Goal: Ask a question

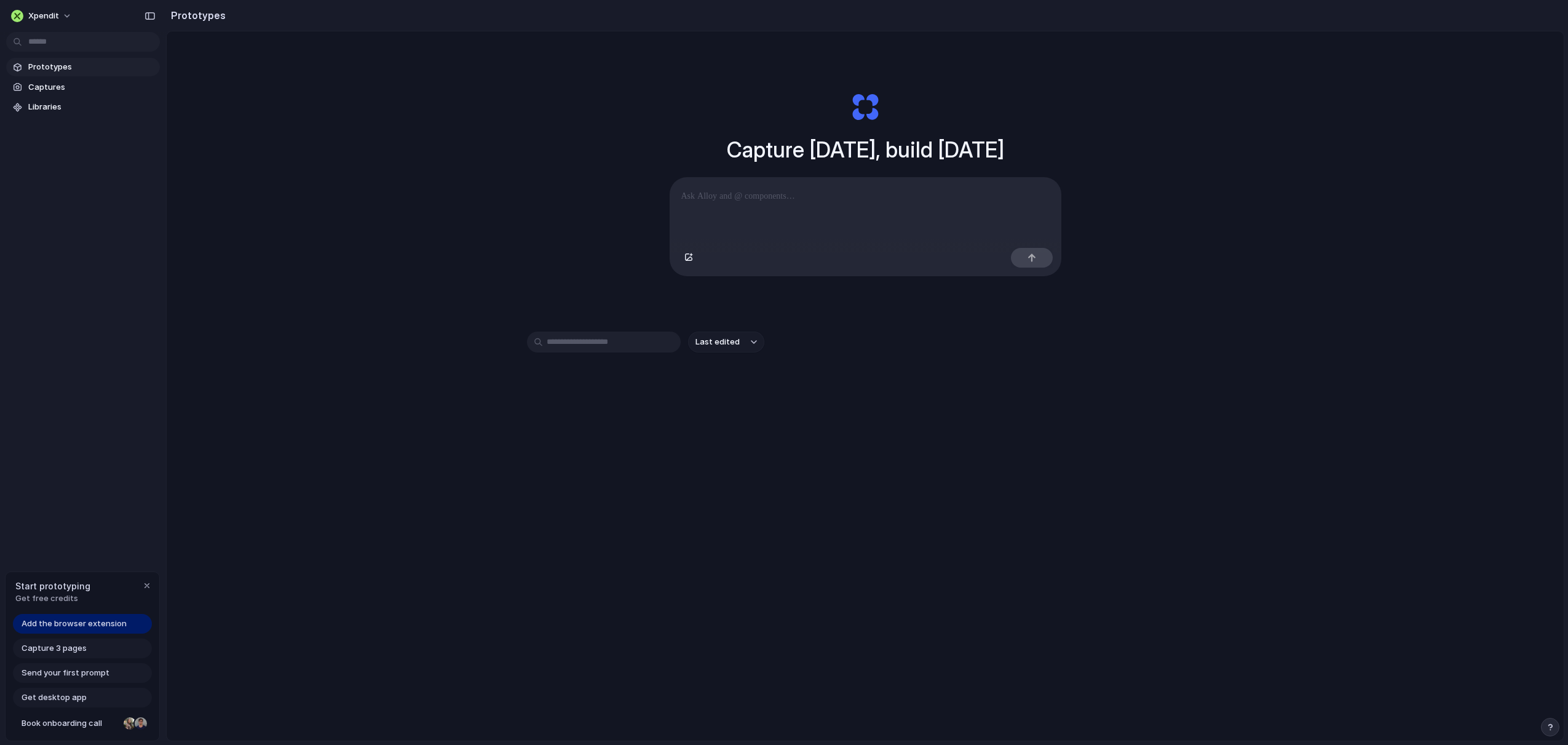
click at [90, 627] on span "Add the browser extension" at bounding box center [74, 624] width 105 height 12
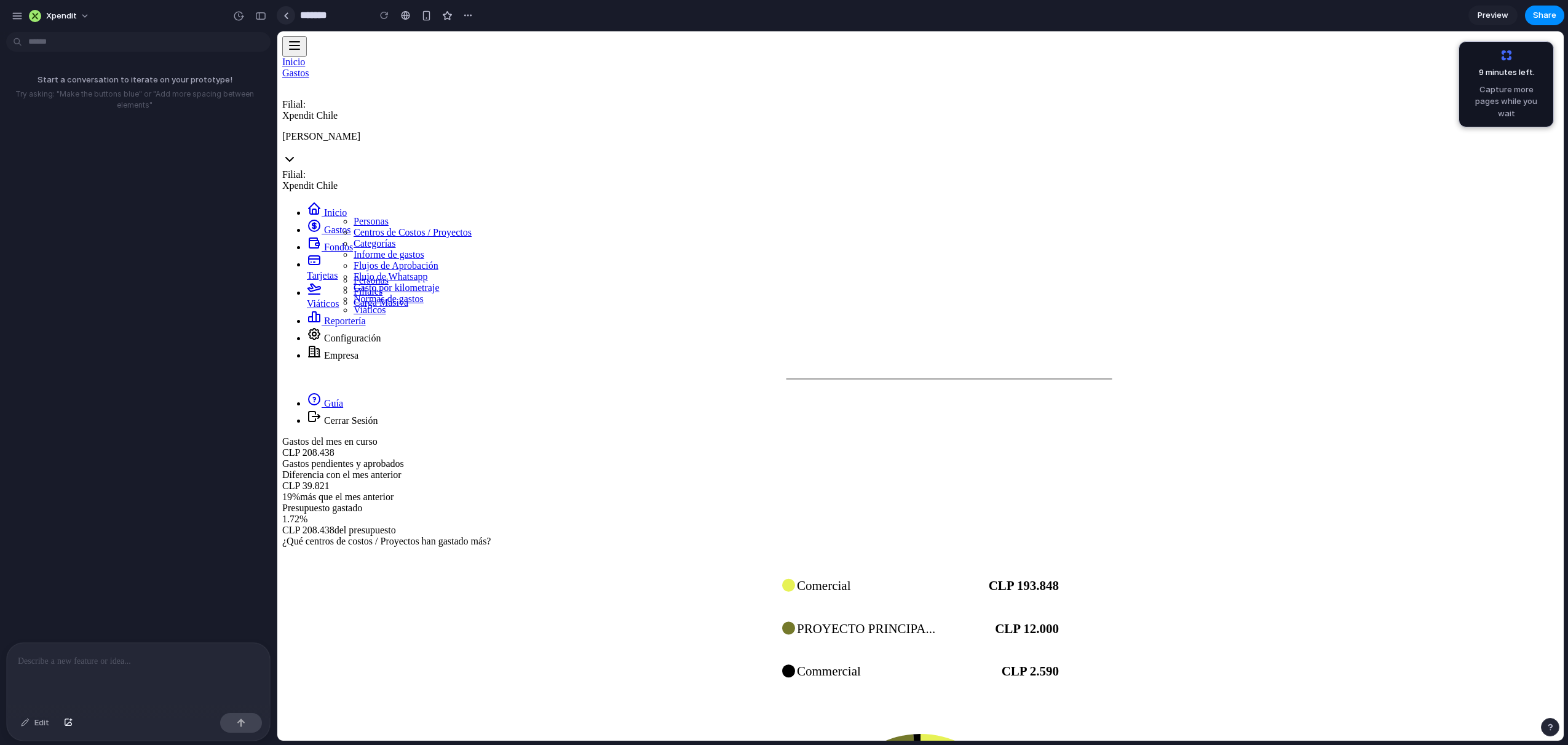
click at [282, 23] on link at bounding box center [286, 16] width 19 height 19
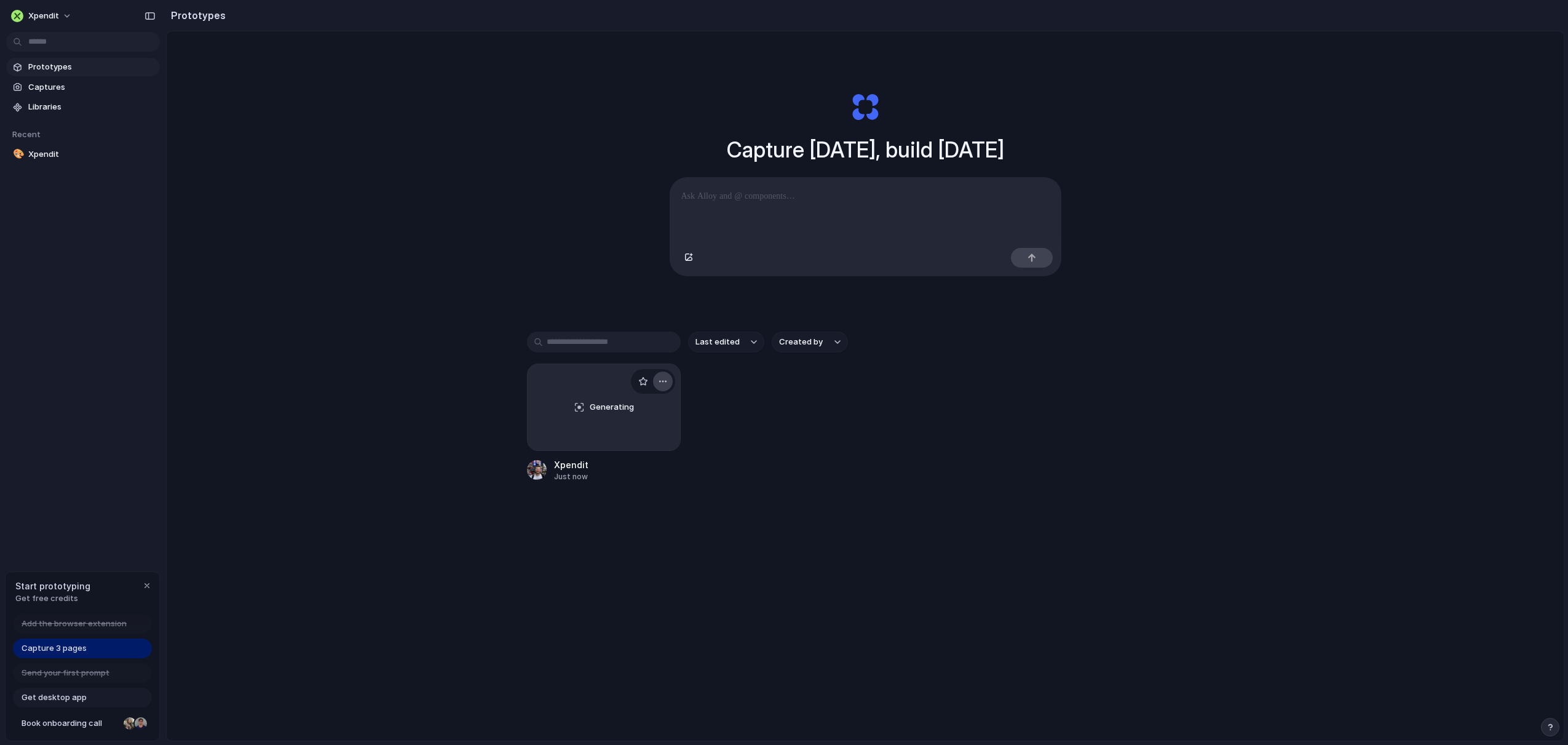
click at [659, 383] on div "button" at bounding box center [663, 382] width 10 height 10
click at [637, 460] on li "Delete" at bounding box center [625, 453] width 87 height 20
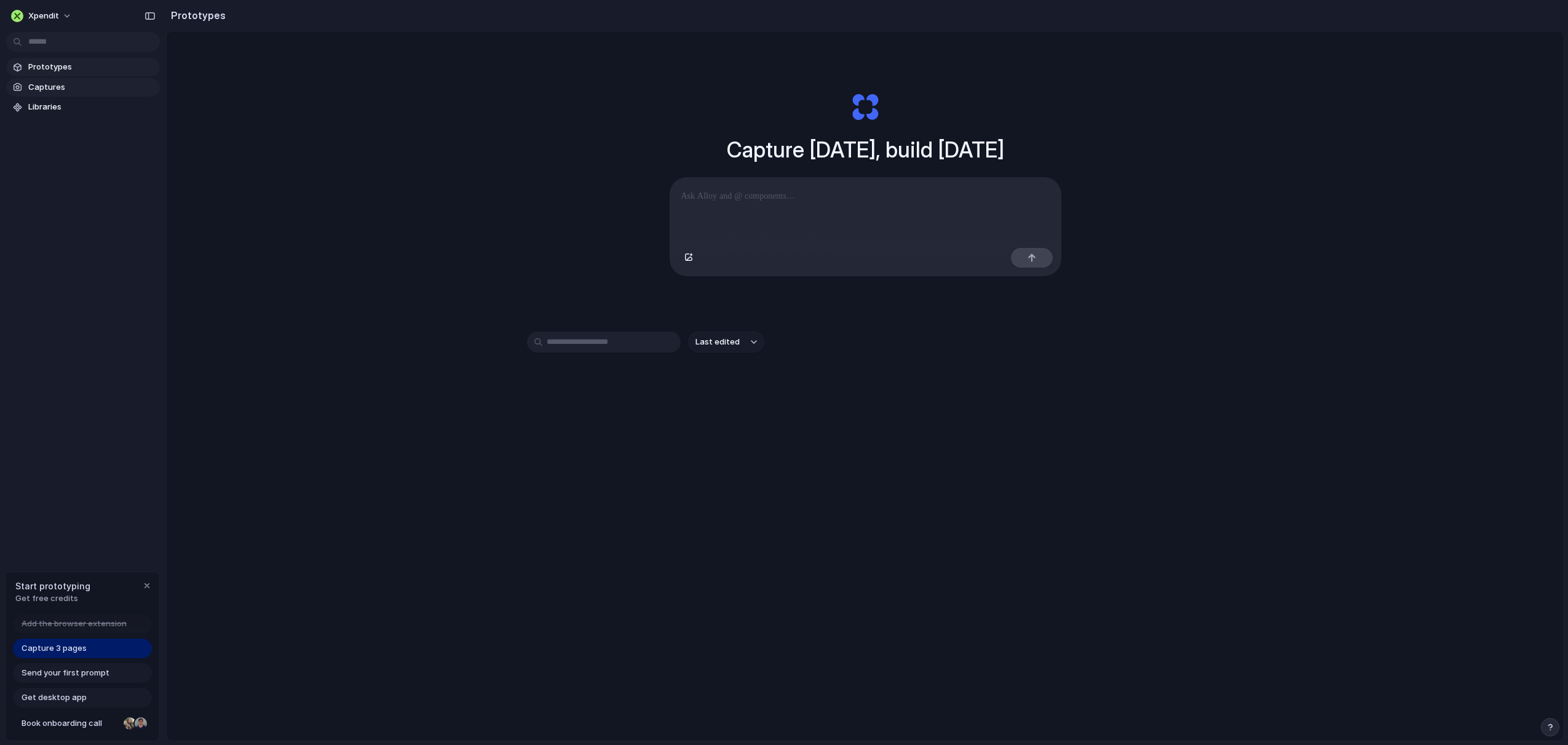
click at [38, 91] on span "Captures" at bounding box center [91, 87] width 126 height 12
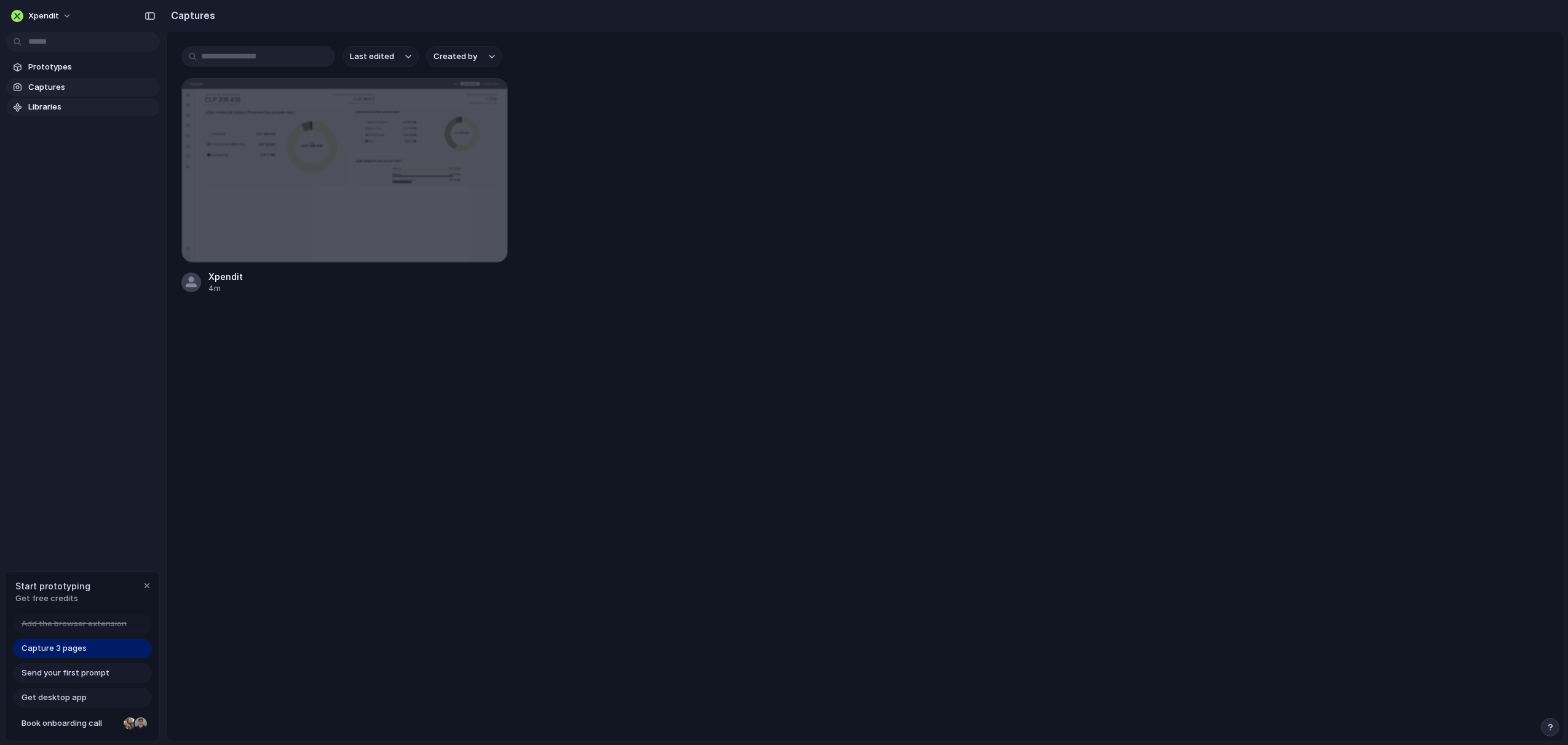
click at [31, 109] on span "Libraries" at bounding box center [91, 107] width 126 height 12
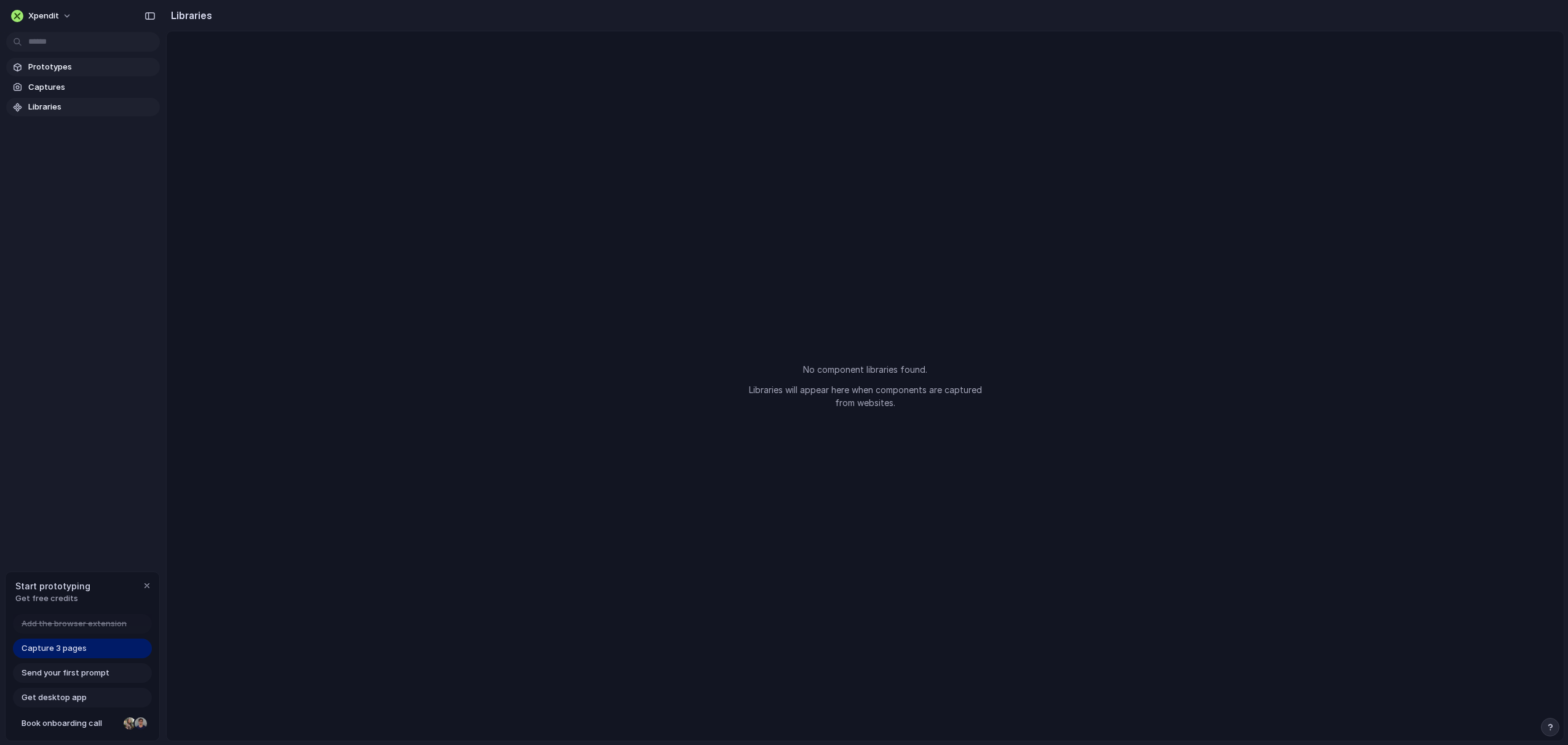
click at [53, 67] on span "Prototypes" at bounding box center [91, 66] width 126 height 12
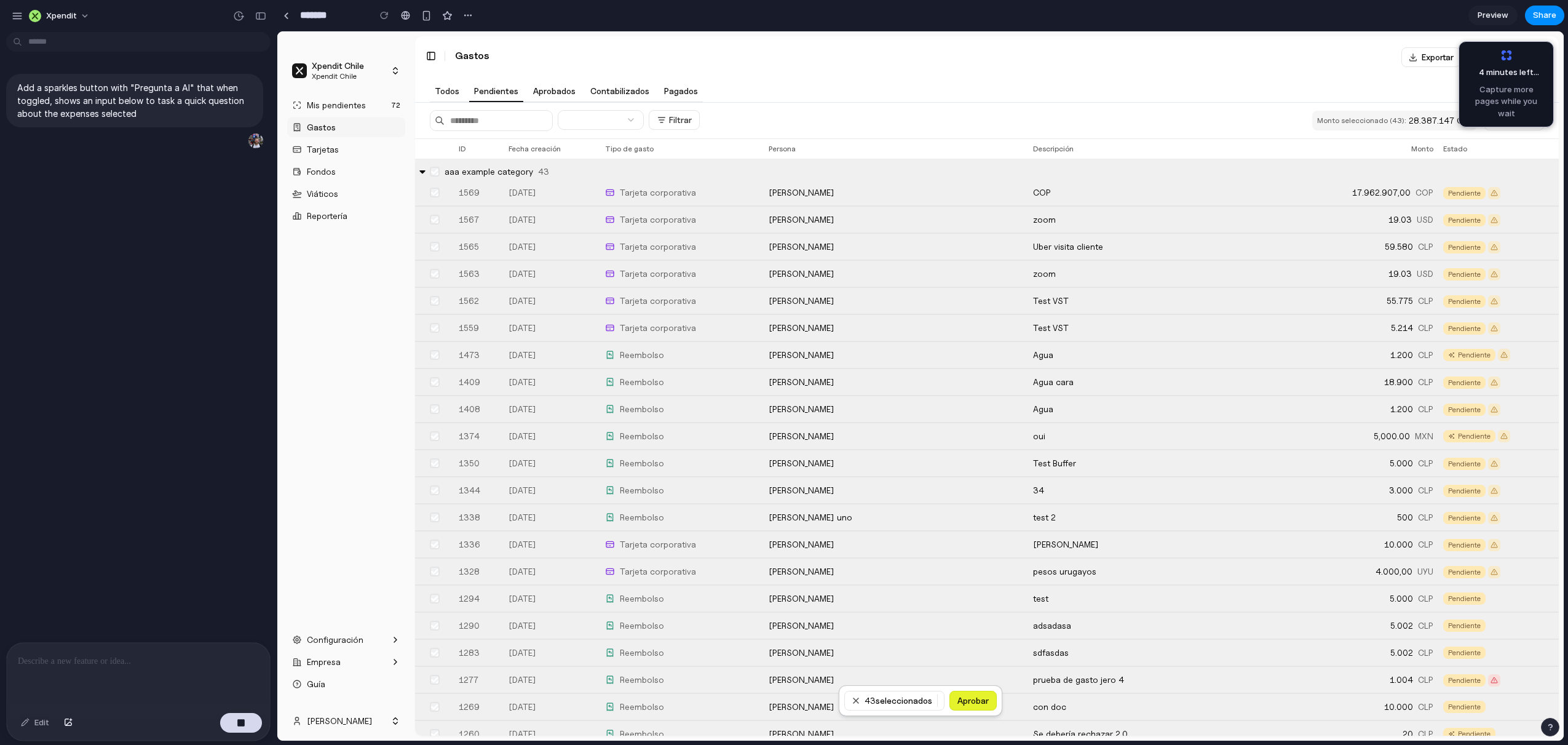
scroll to position [56, 0]
click at [1495, 70] on span "4 minutes left" at bounding box center [1502, 72] width 64 height 12
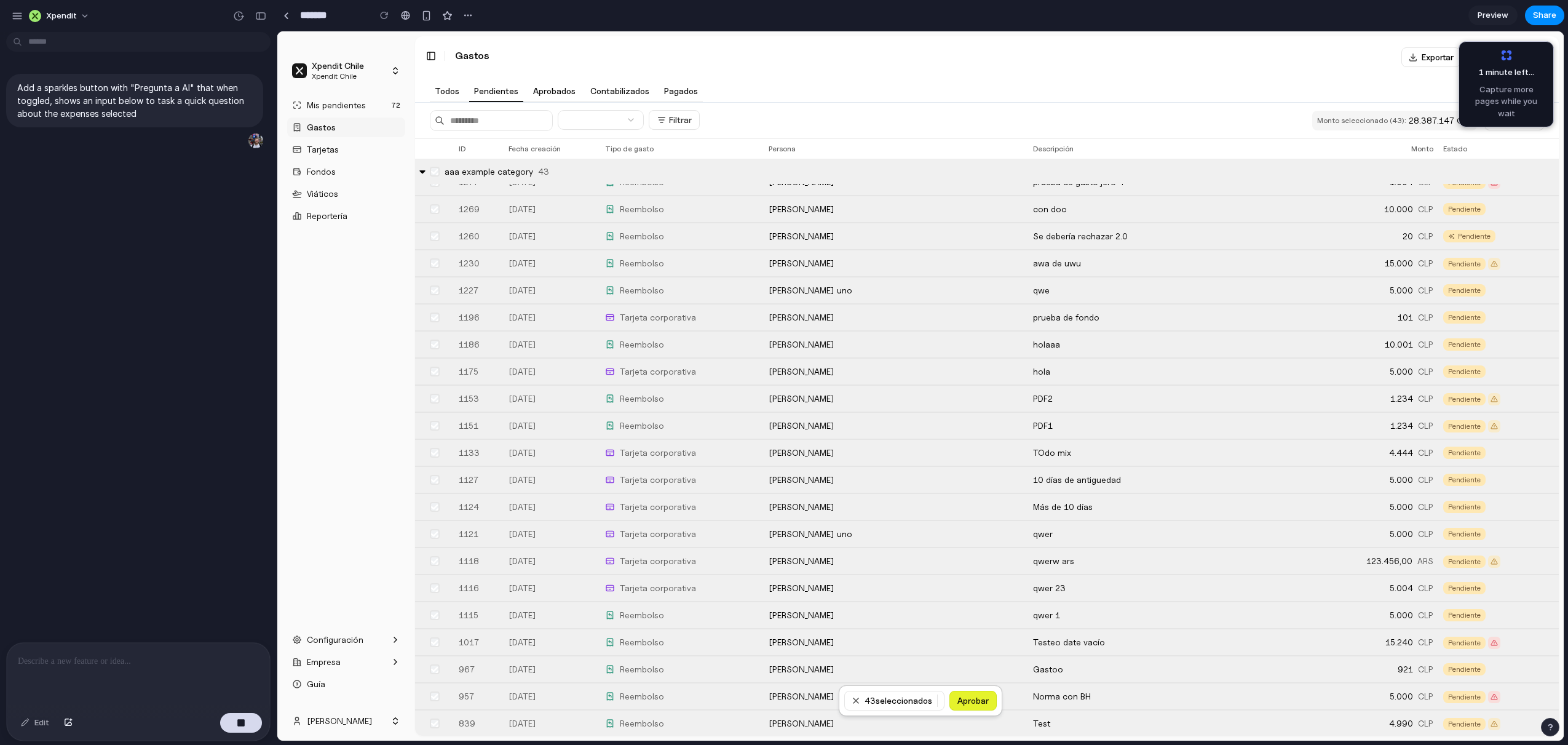
scroll to position [901, 0]
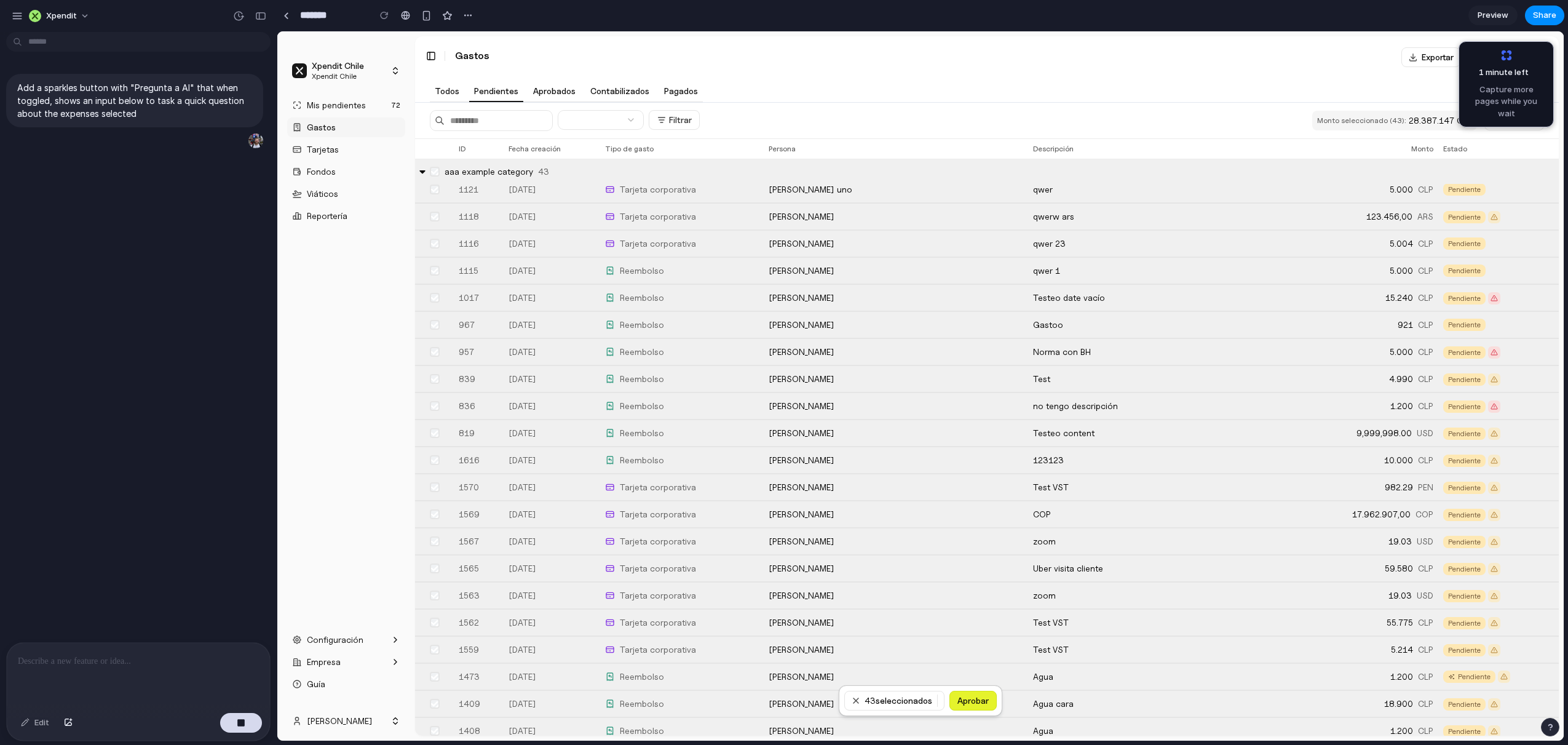
click at [152, 306] on div "Add a sparkles button with "Pregunta a AI" that when toggled, shows an input be…" at bounding box center [134, 340] width 269 height 606
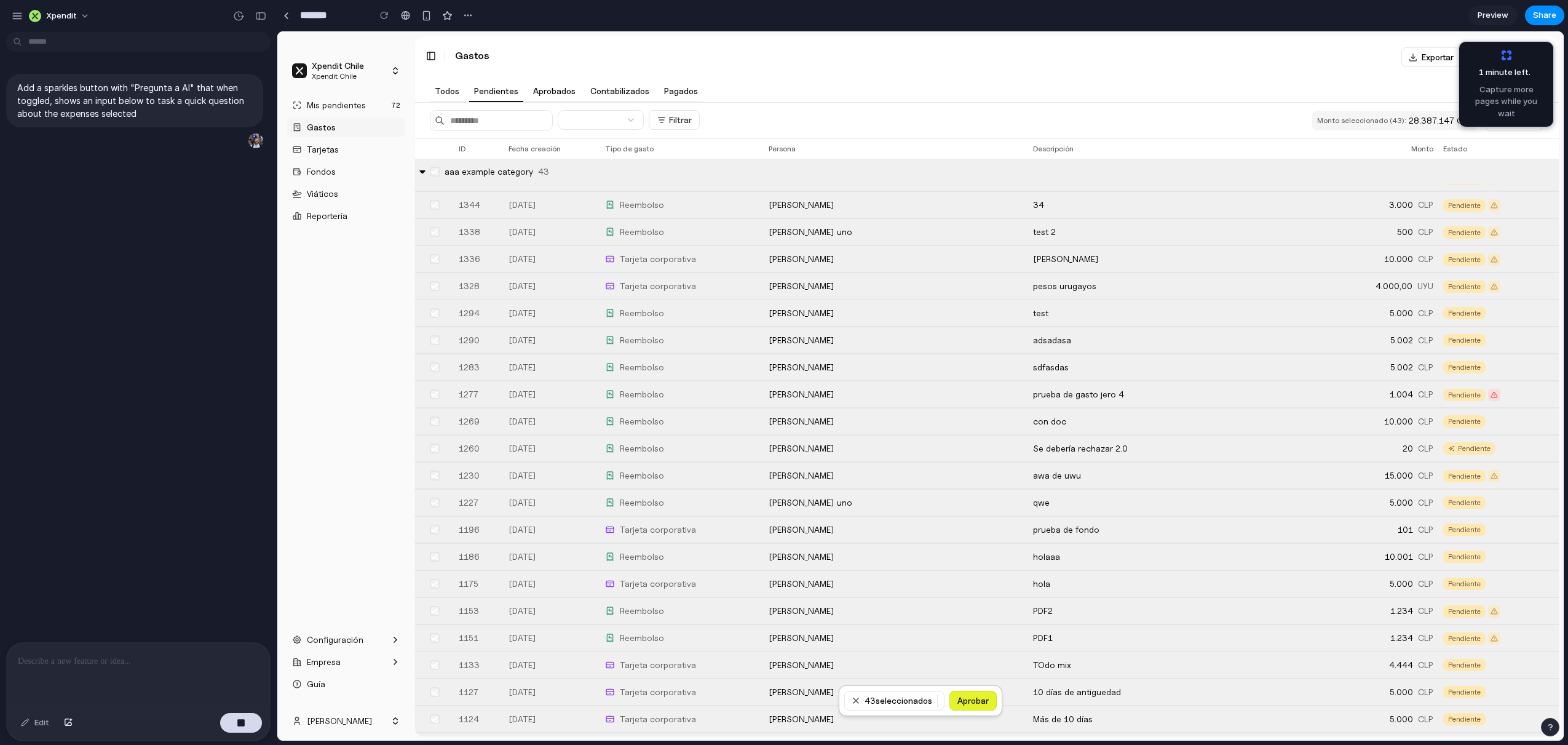
scroll to position [1539, 0]
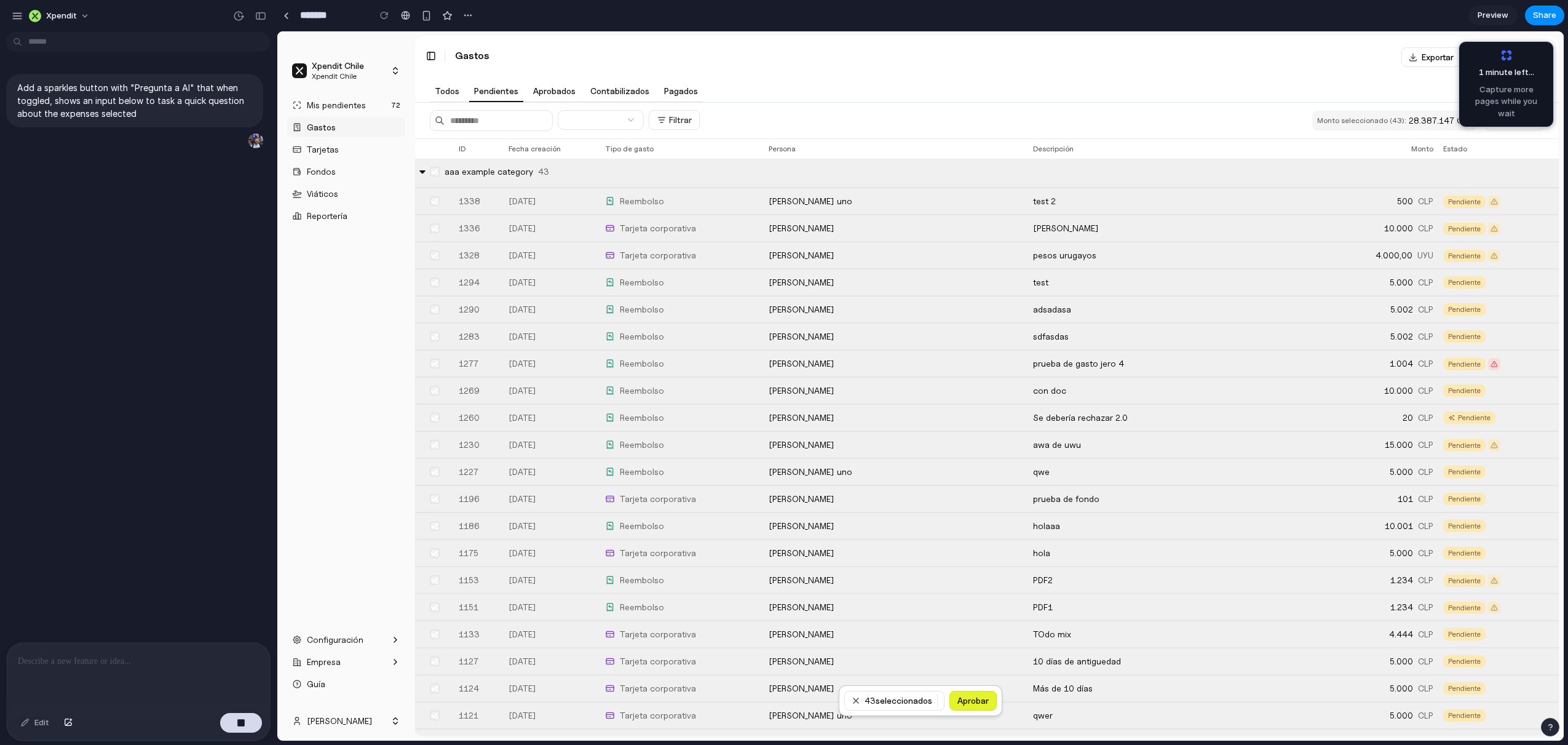
click at [157, 429] on div "Add a sparkles button with "Pregunta a AI" that when toggled, shows an input be…" at bounding box center [134, 340] width 269 height 606
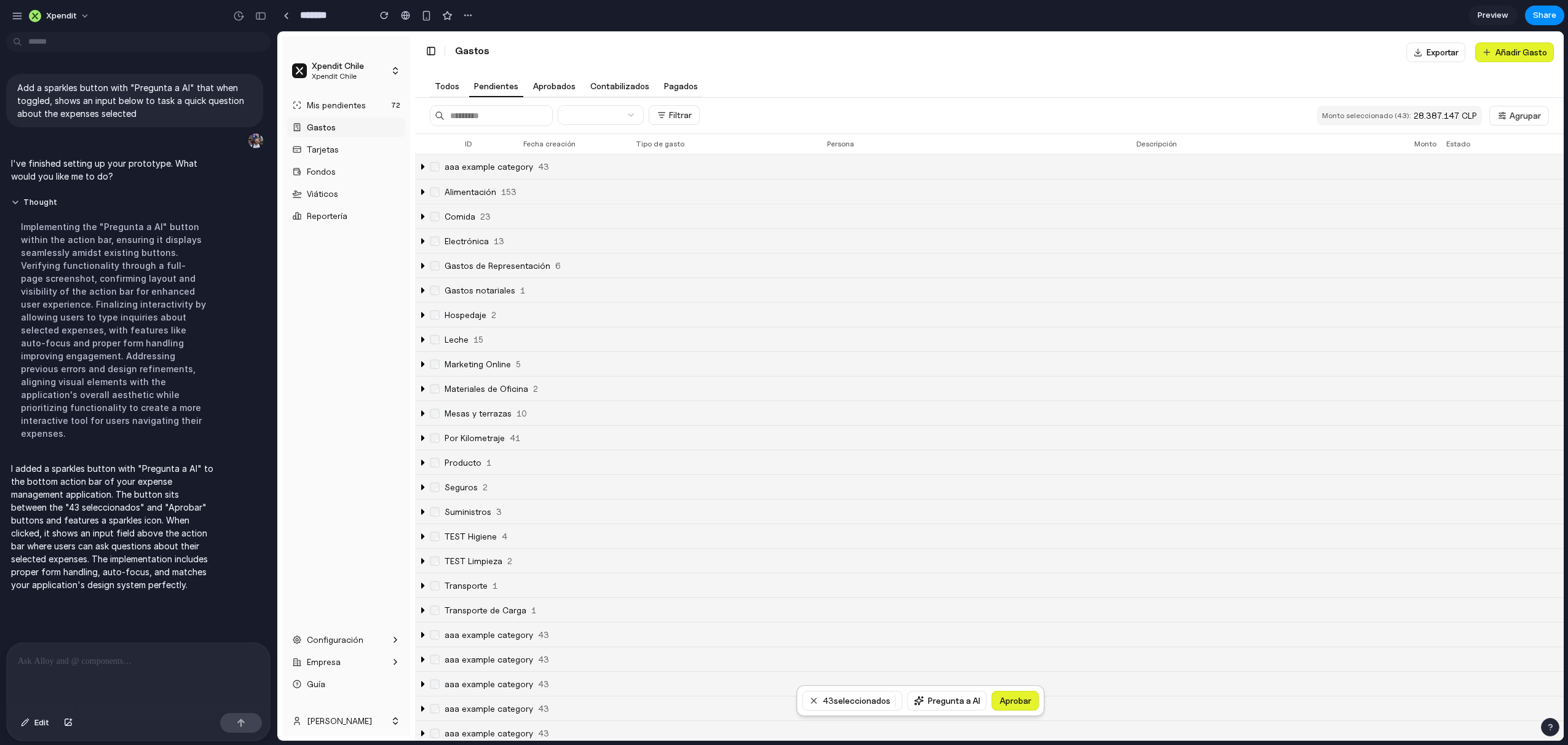
scroll to position [0, 0]
click at [950, 700] on button "Pregunta a AI" at bounding box center [948, 700] width 79 height 20
click at [1029, 660] on icon "submit" at bounding box center [1027, 661] width 10 height 10
click at [140, 670] on div at bounding box center [138, 676] width 263 height 65
click at [238, 718] on button "button" at bounding box center [241, 723] width 42 height 20
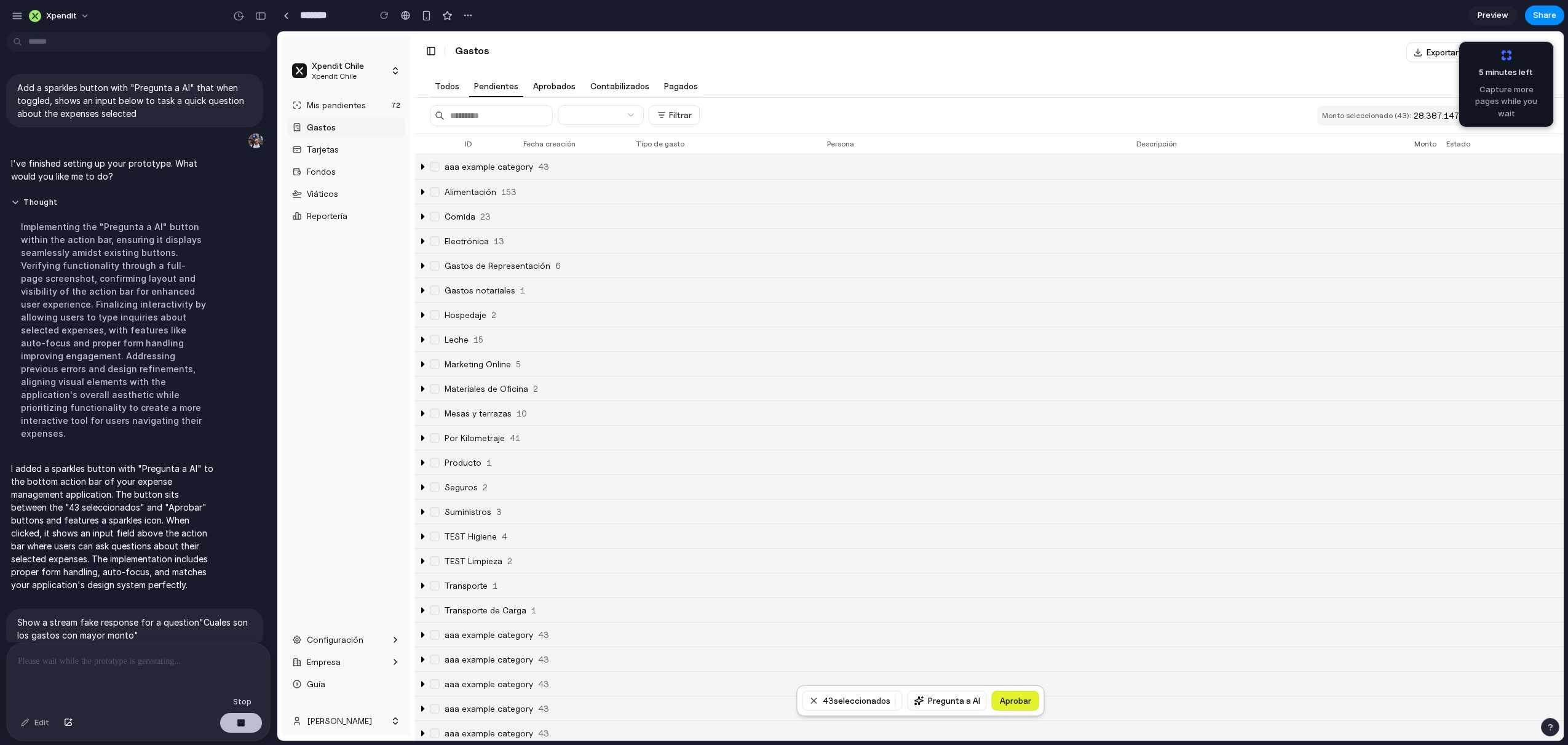
scroll to position [53, 0]
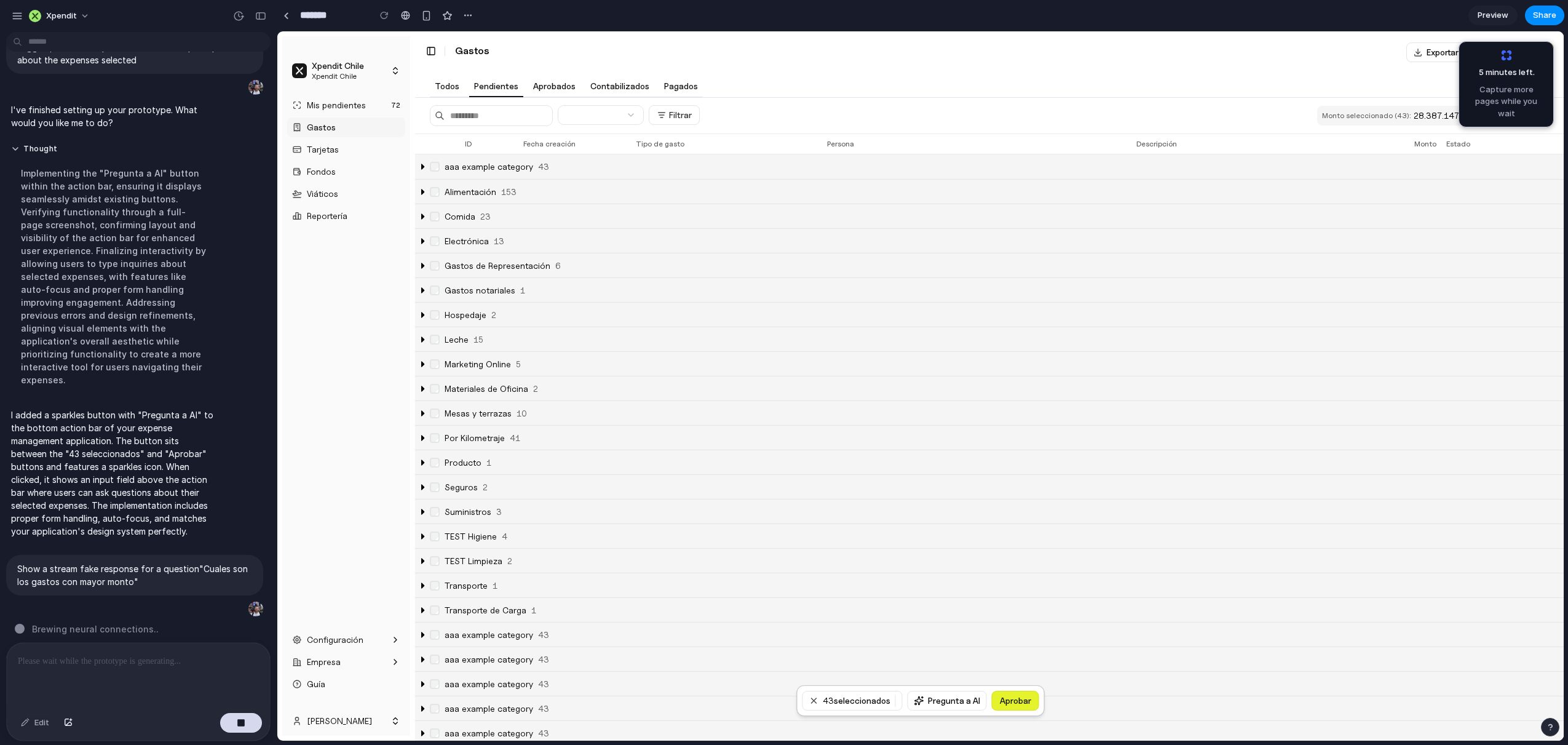
click at [423, 165] on button at bounding box center [422, 166] width 20 height 20
click at [420, 192] on button at bounding box center [422, 191] width 20 height 20
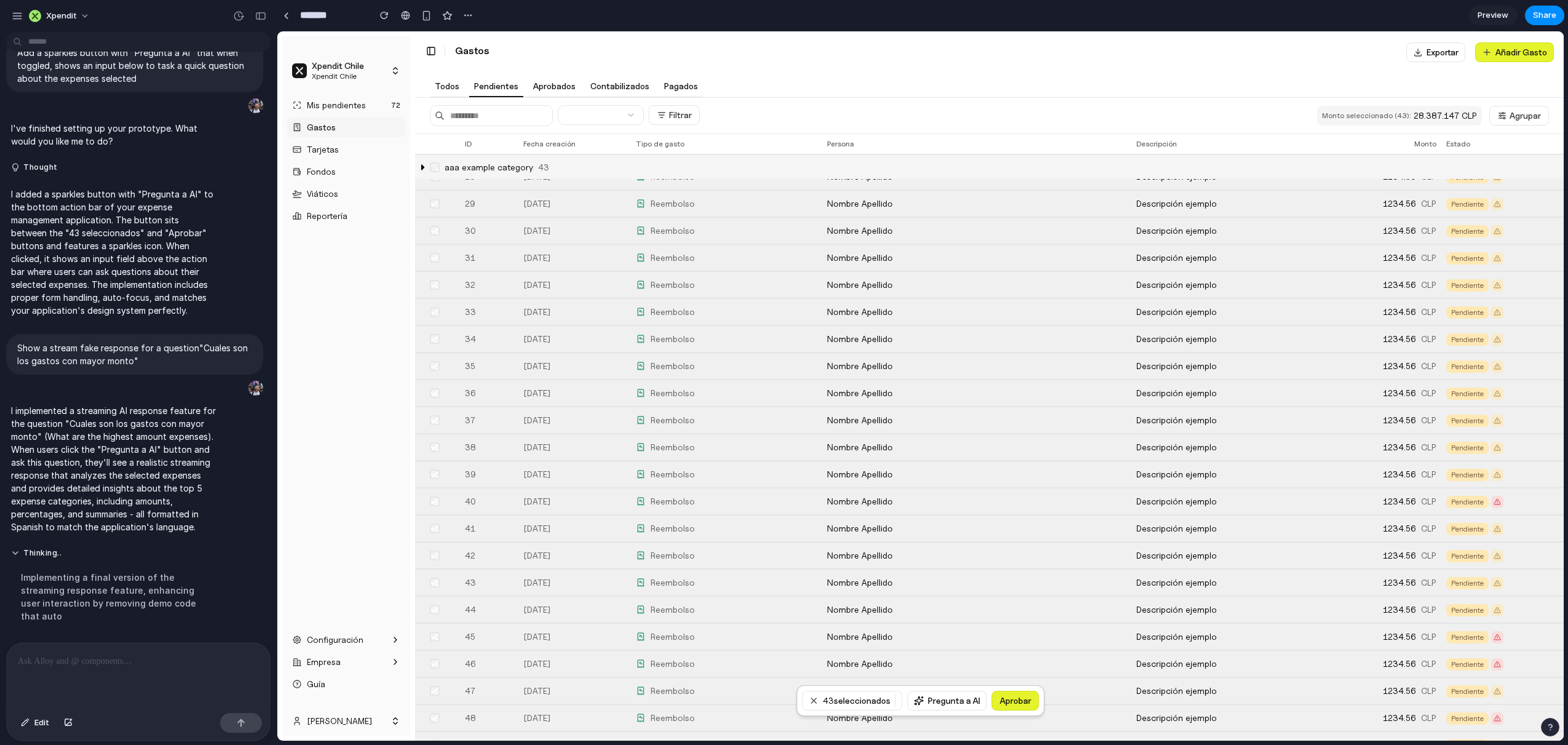
scroll to position [1410, 0]
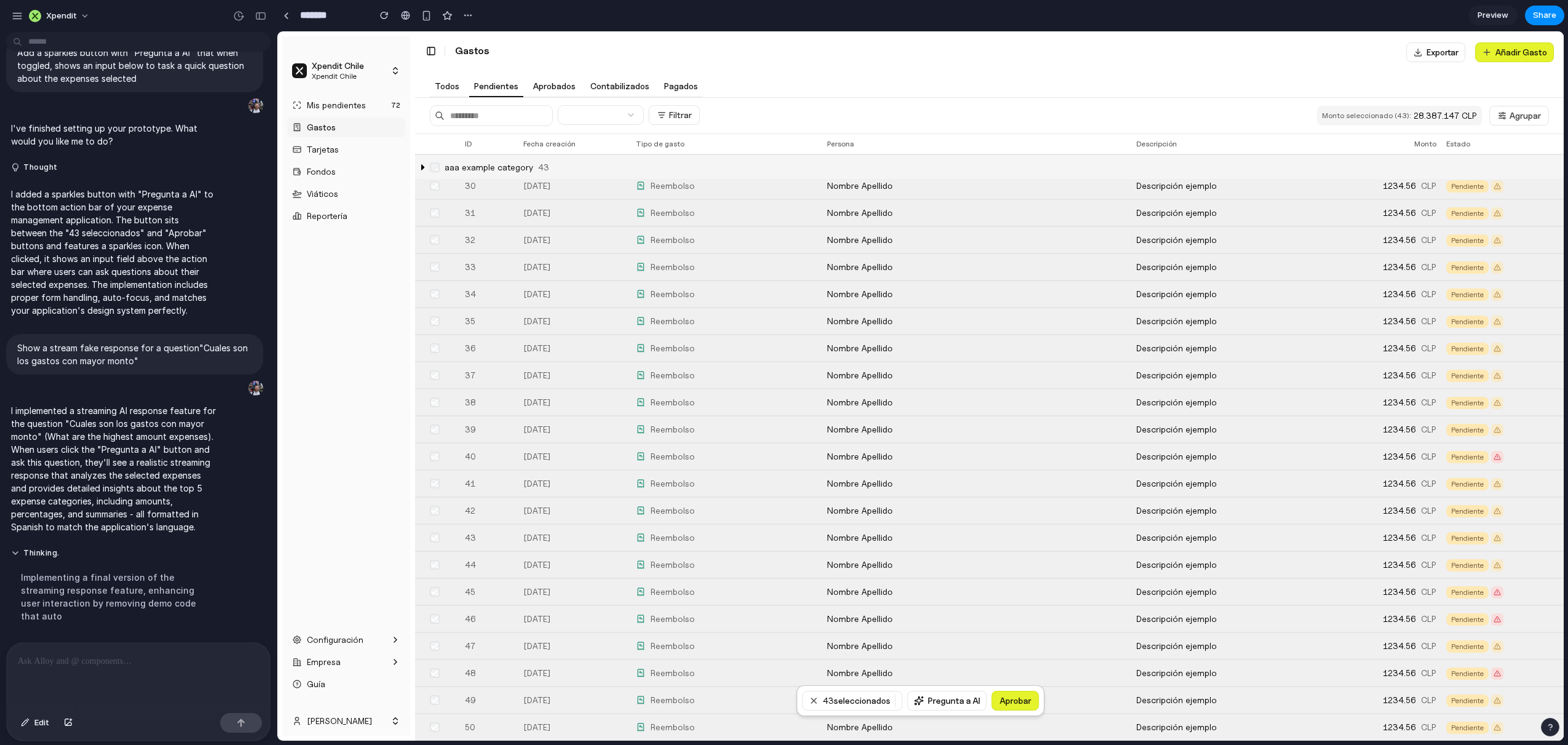
click at [963, 698] on button "Pregunta a AI" at bounding box center [948, 700] width 79 height 20
type input "**********"
click button "submit" at bounding box center [1026, 660] width 20 height 23
click at [950, 707] on button "Pregunta a AI" at bounding box center [948, 700] width 79 height 20
type input "**********"
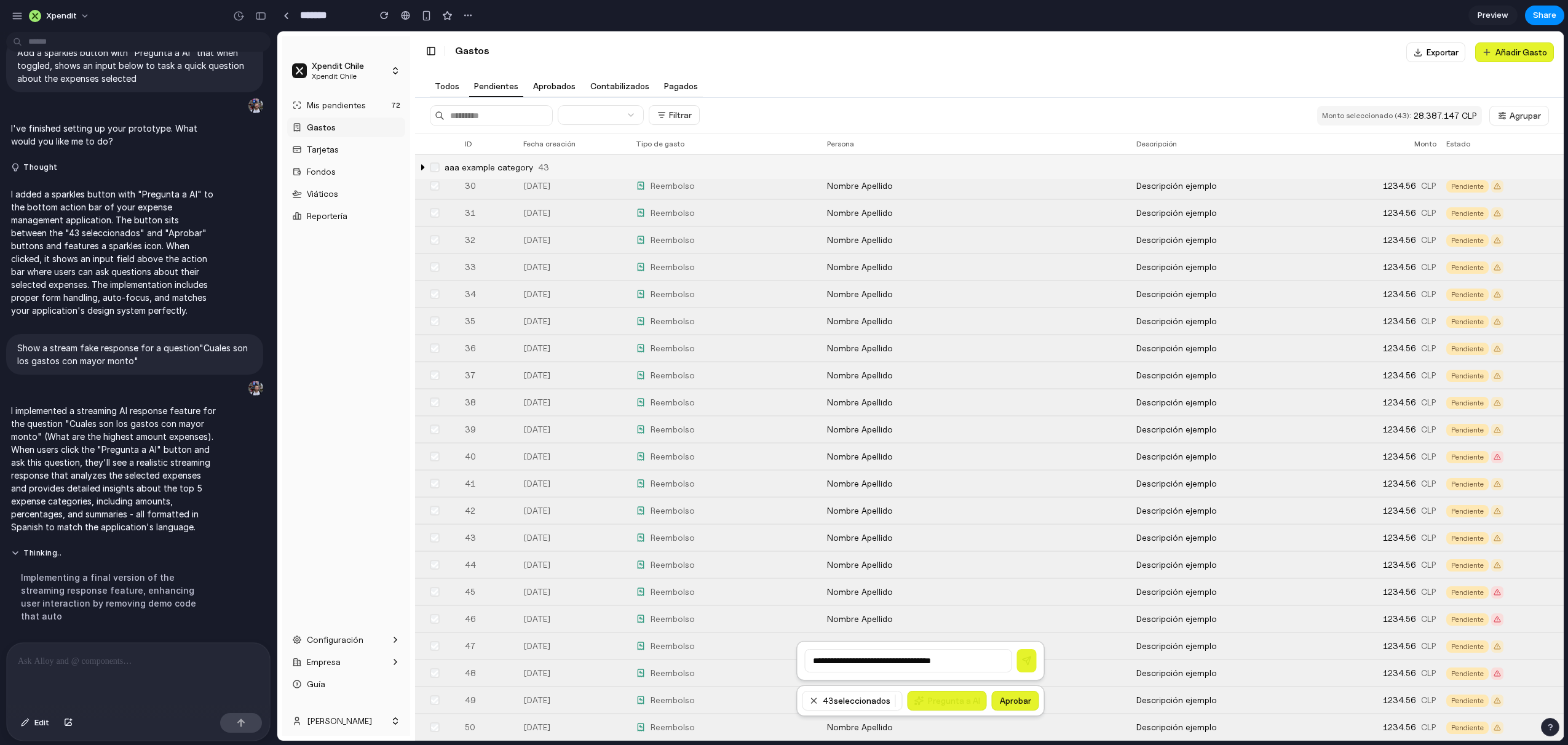
click at [1026, 658] on icon "submit" at bounding box center [1027, 661] width 10 height 10
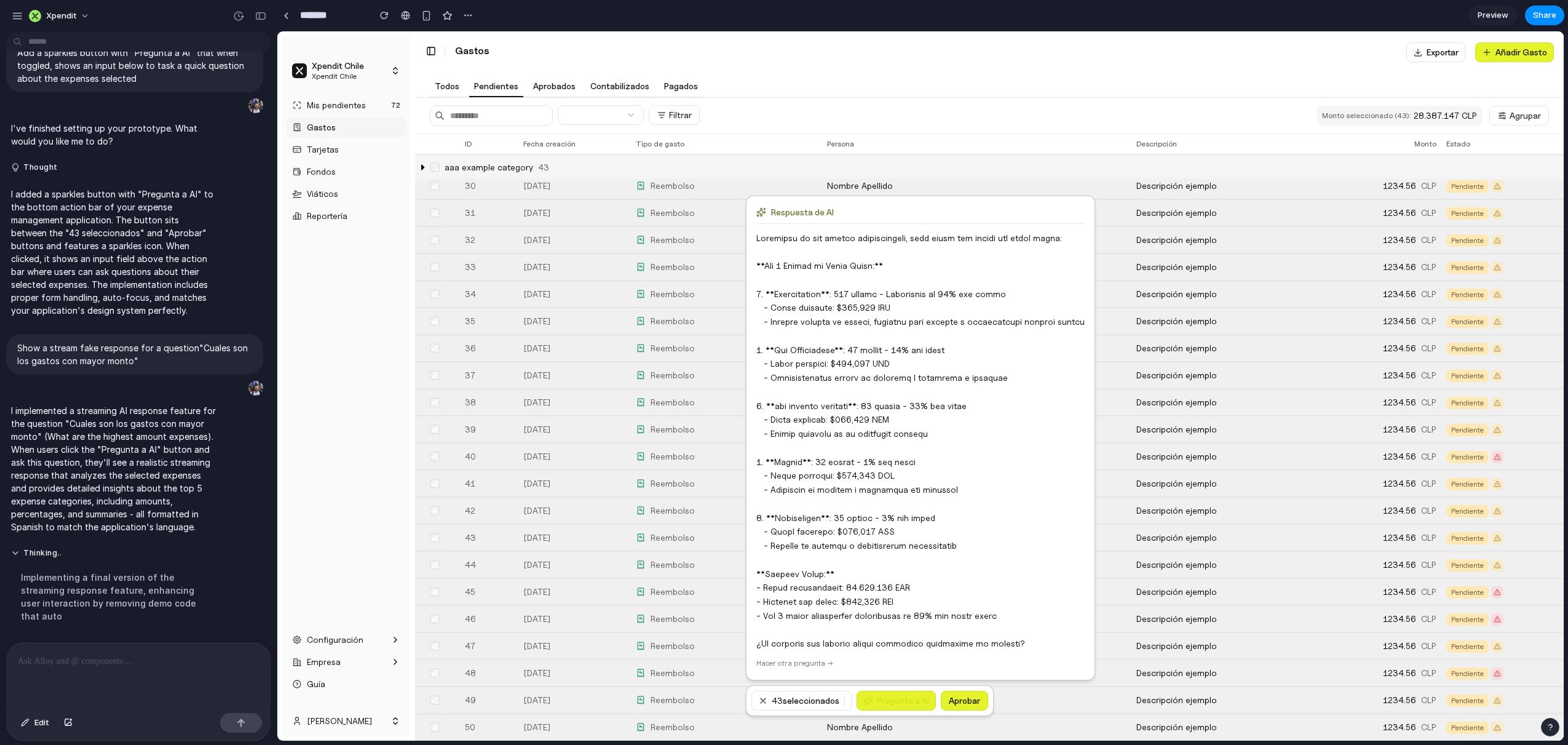
click at [813, 666] on button "Hacer otra pregunta →" at bounding box center [794, 663] width 77 height 10
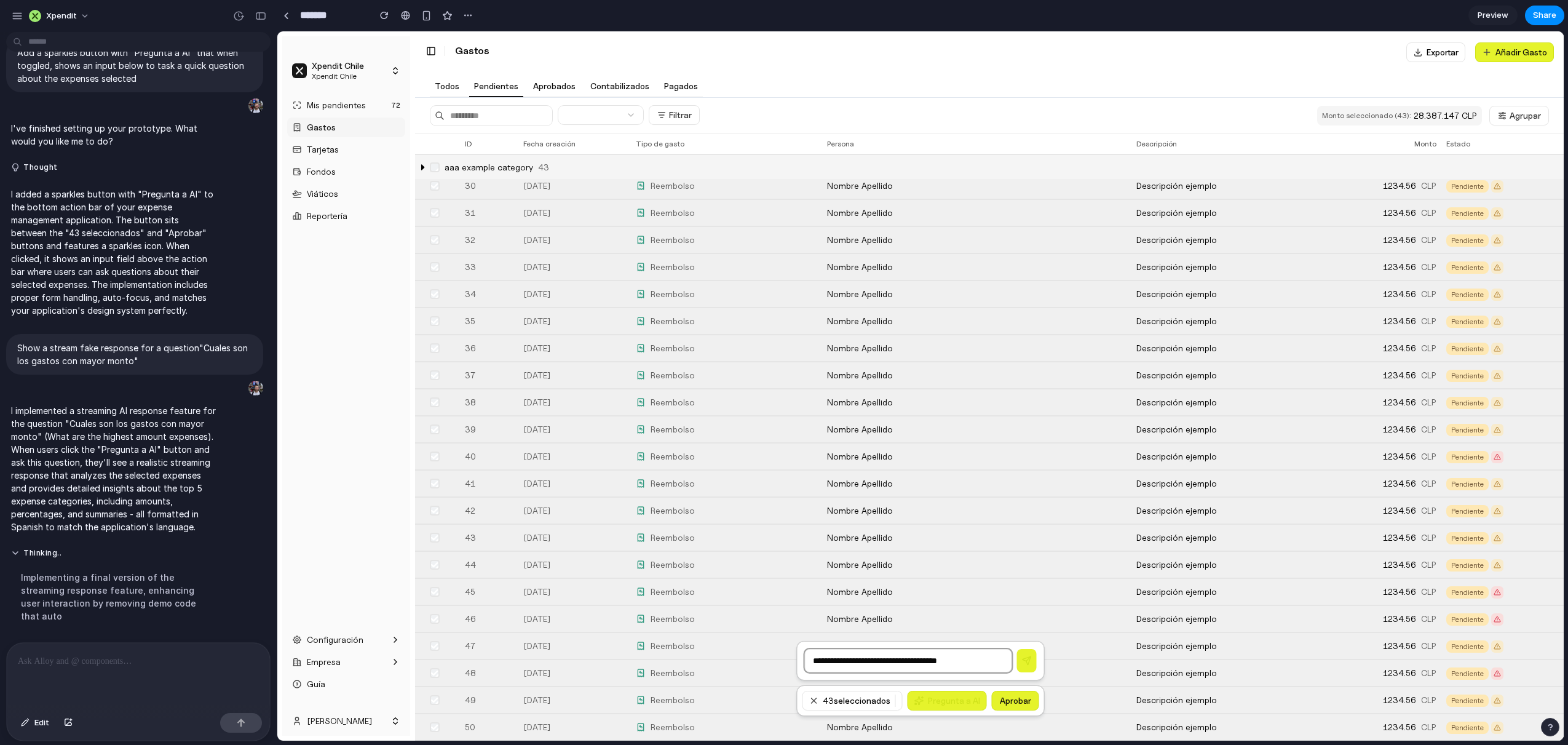
type input "**********"
click at [1029, 665] on icon "submit" at bounding box center [1027, 661] width 10 height 10
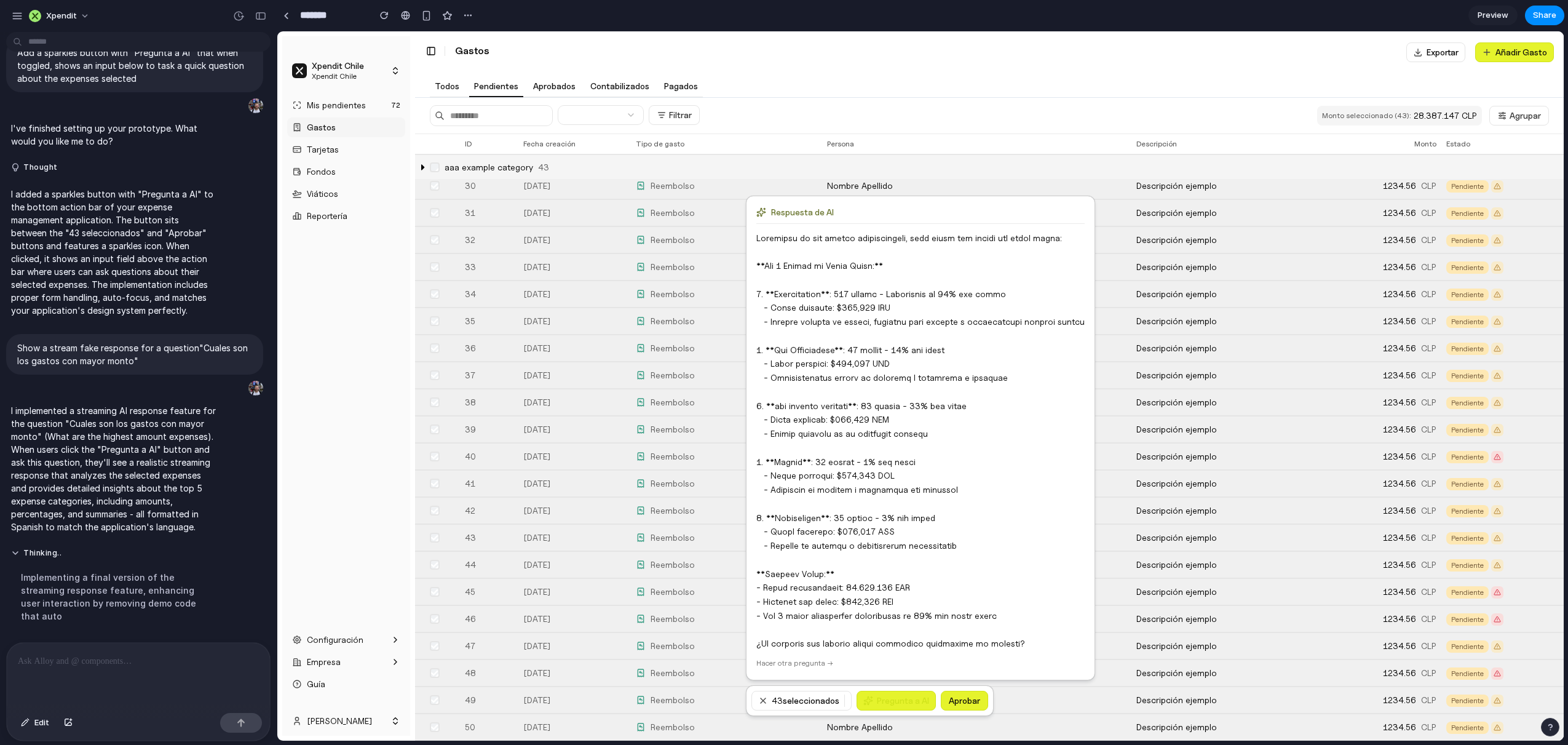
click at [914, 700] on button "Pregunta a AI" at bounding box center [896, 700] width 79 height 20
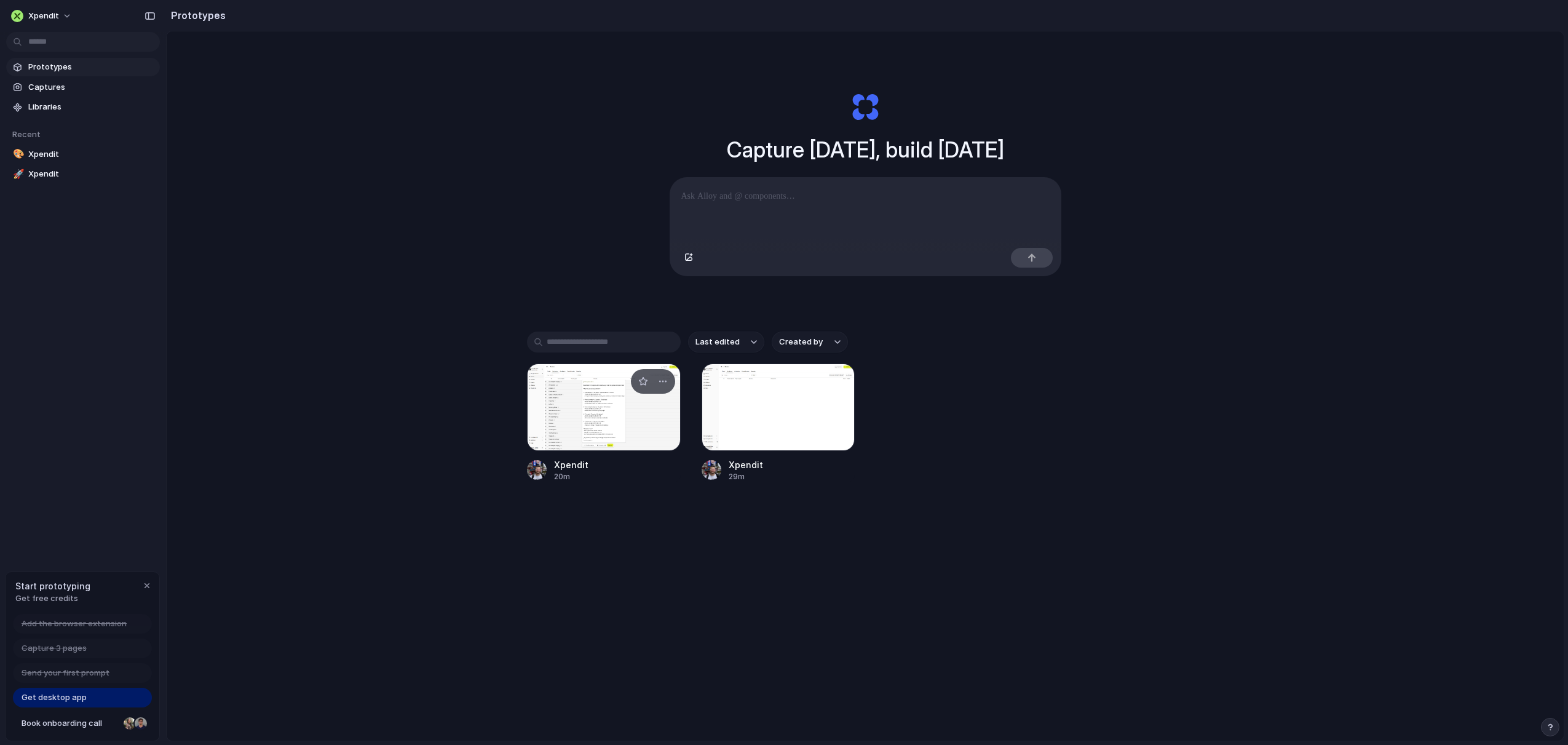
click at [636, 431] on div at bounding box center [604, 407] width 154 height 87
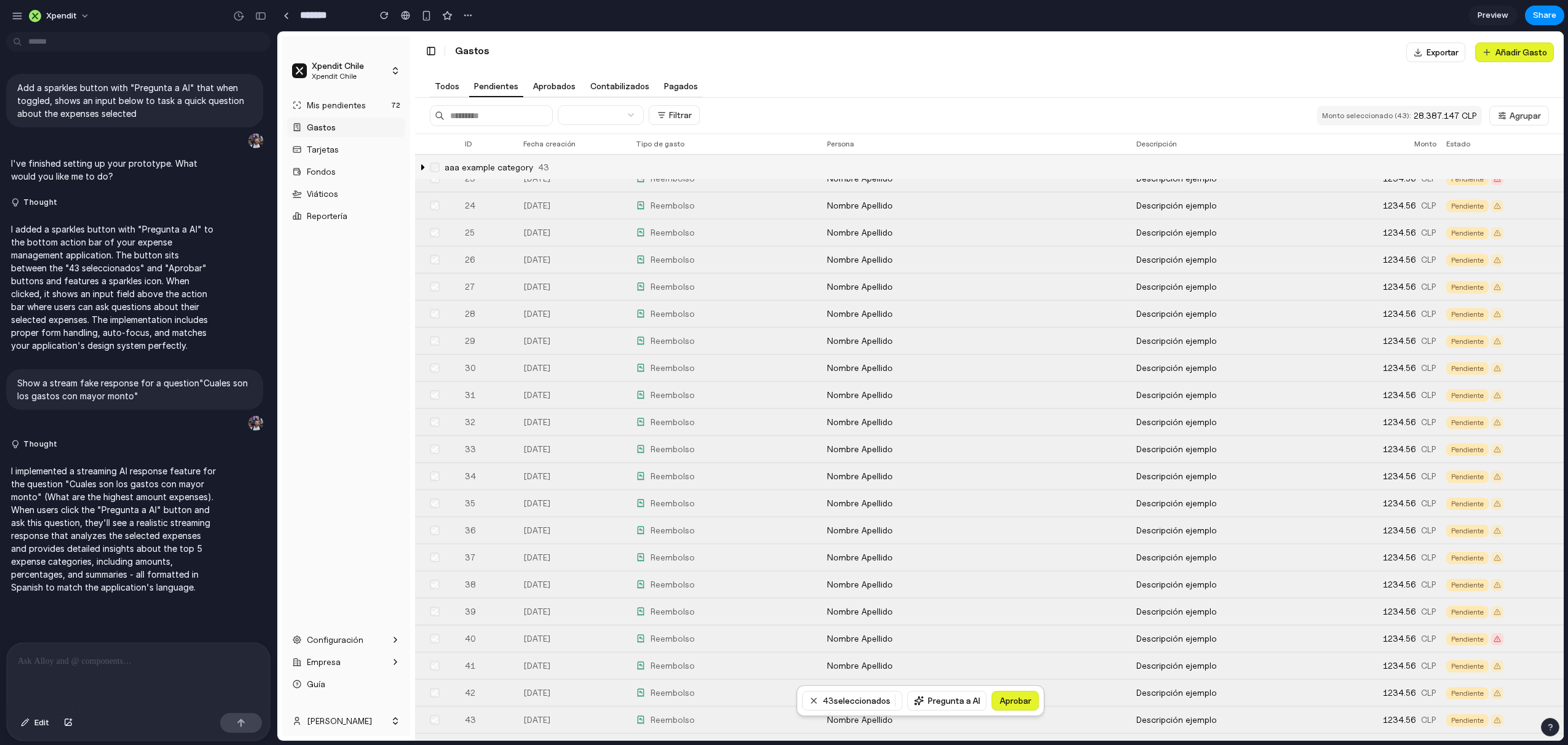
scroll to position [1410, 0]
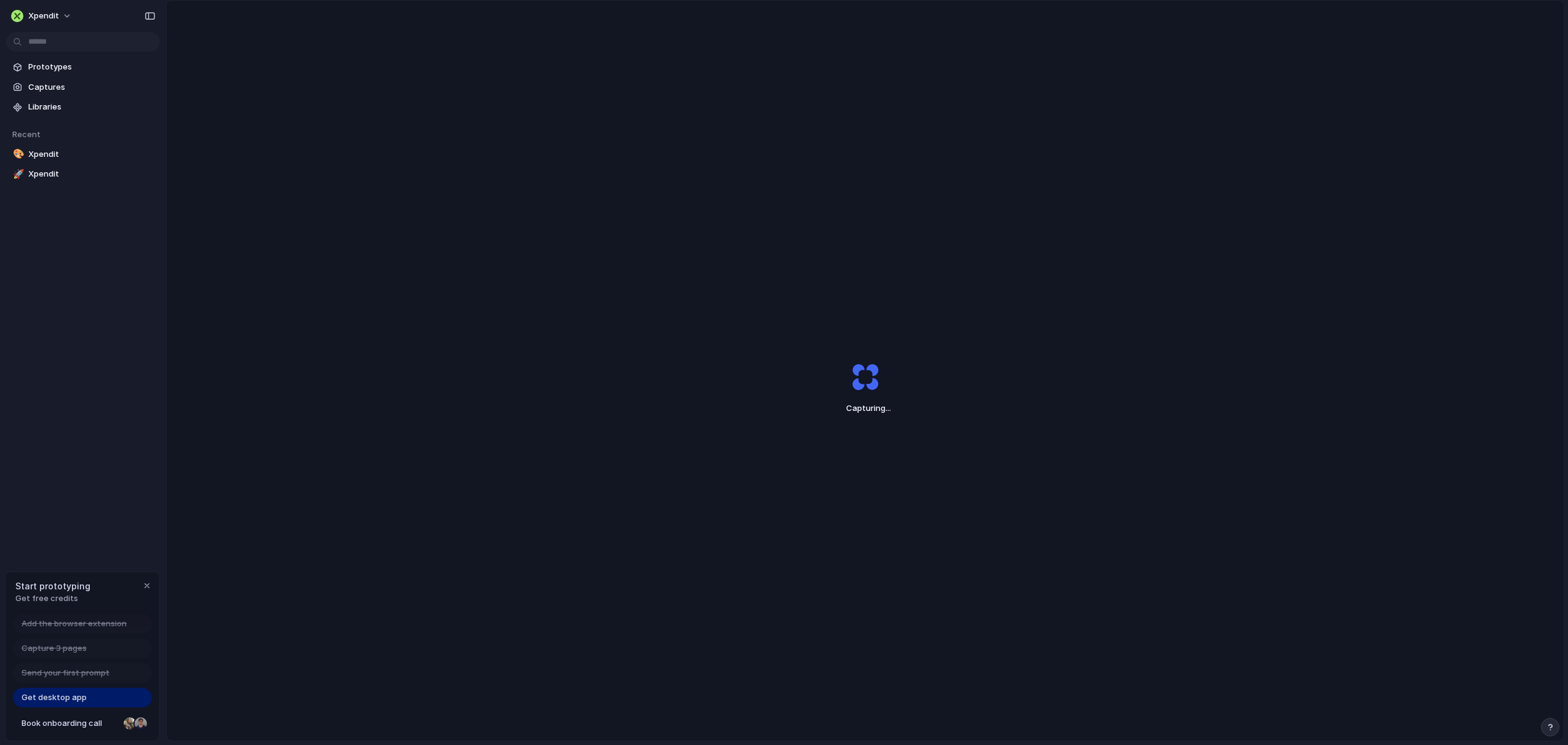
click at [1274, 266] on div "Capturing ..." at bounding box center [865, 388] width 1397 height 775
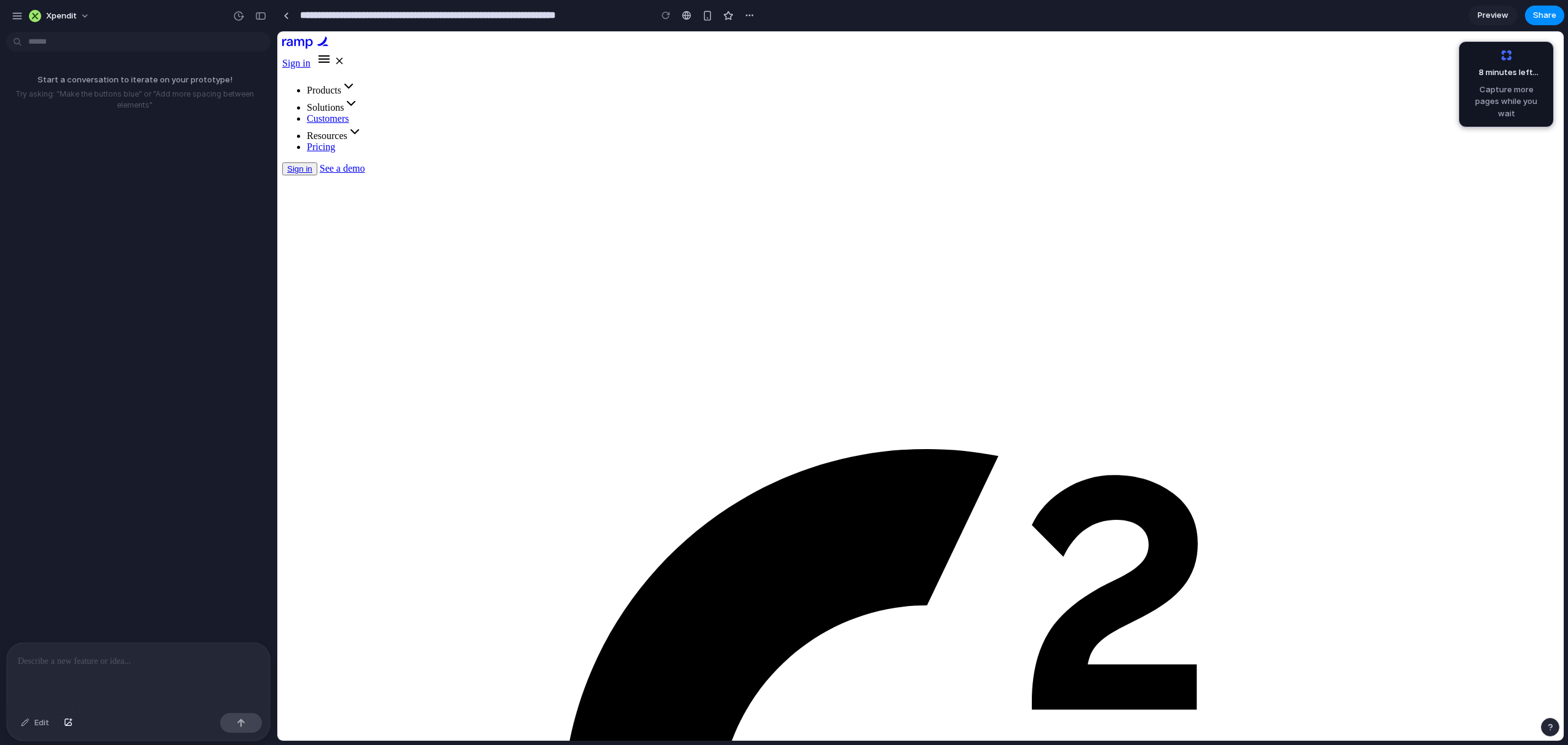
click at [104, 672] on div at bounding box center [138, 676] width 263 height 65
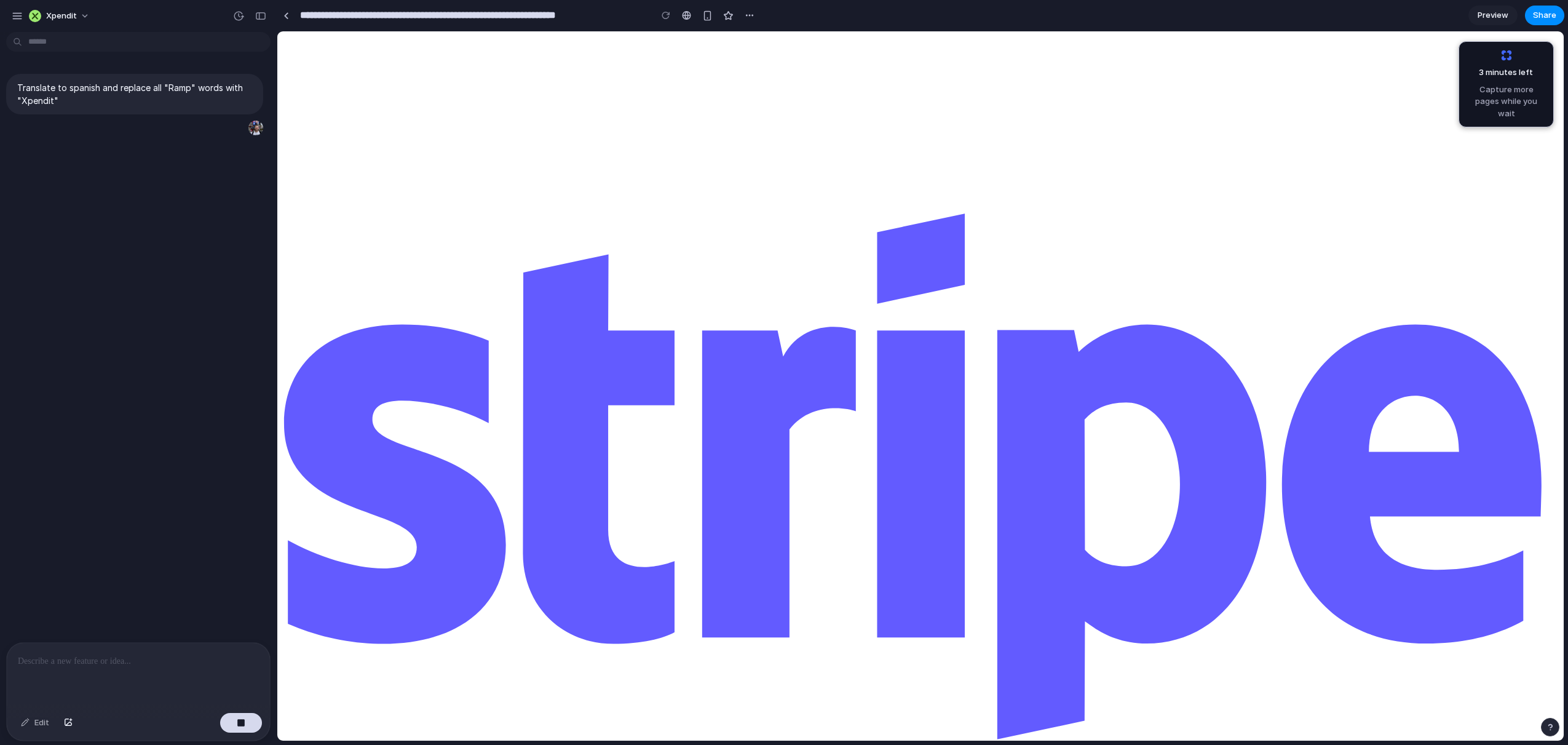
scroll to position [2186, 0]
